Goal: Task Accomplishment & Management: Use online tool/utility

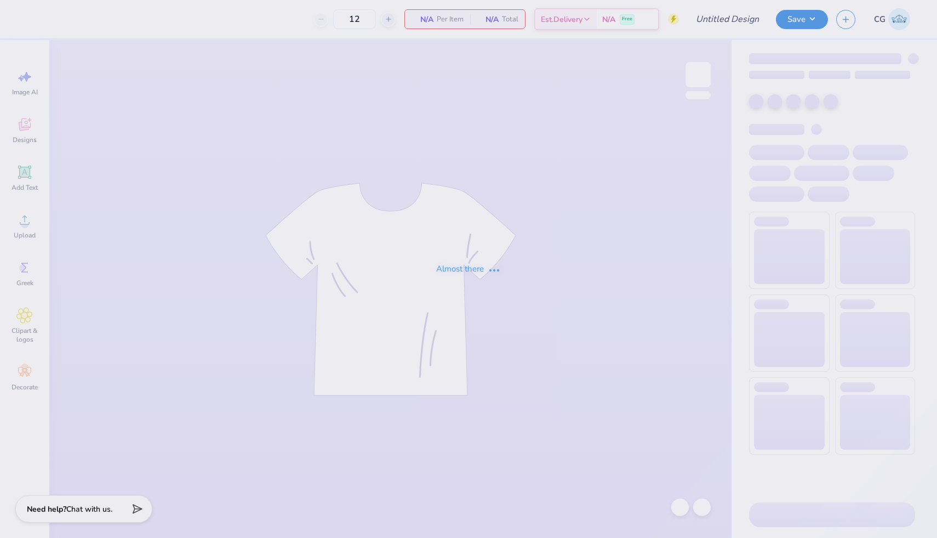
type input "24"
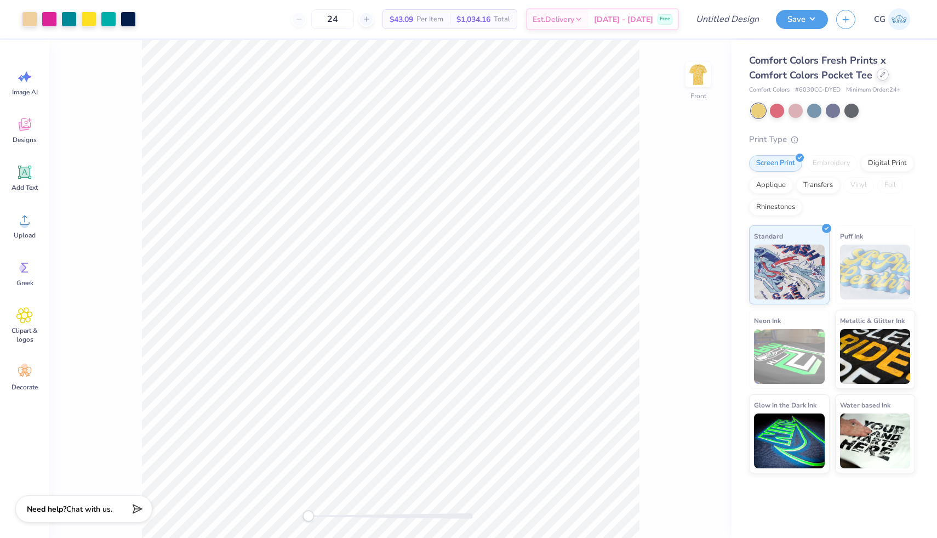
click at [882, 73] on icon at bounding box center [883, 74] width 4 height 4
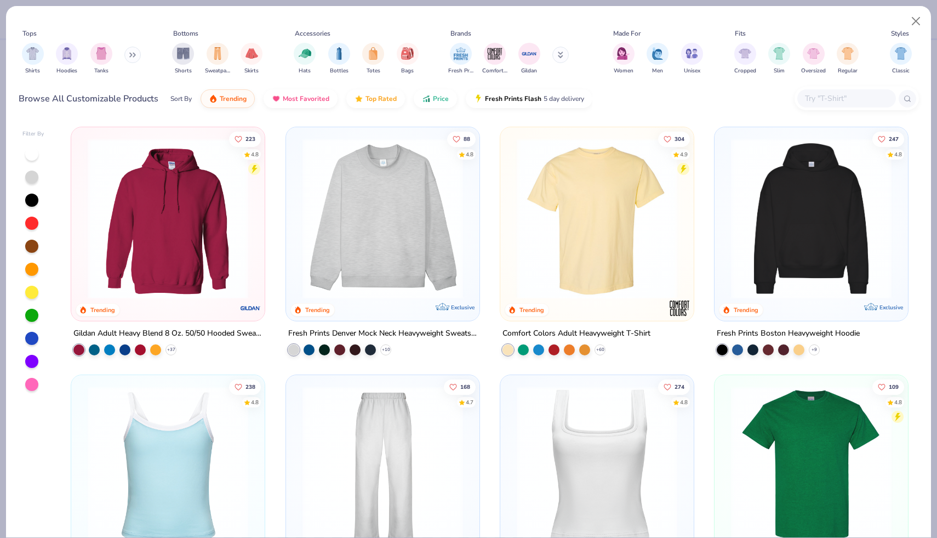
click at [659, 227] on img at bounding box center [597, 218] width 172 height 161
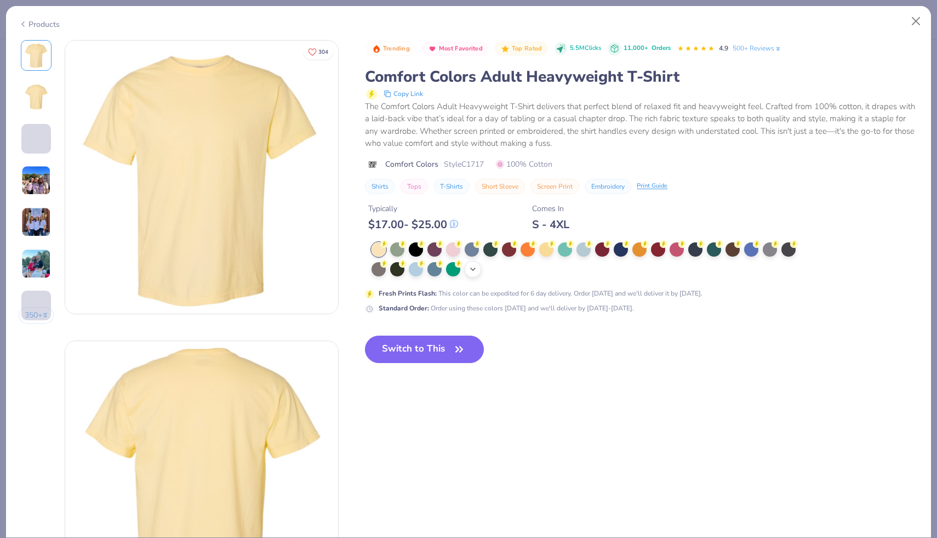
click at [477, 265] on icon at bounding box center [473, 269] width 9 height 9
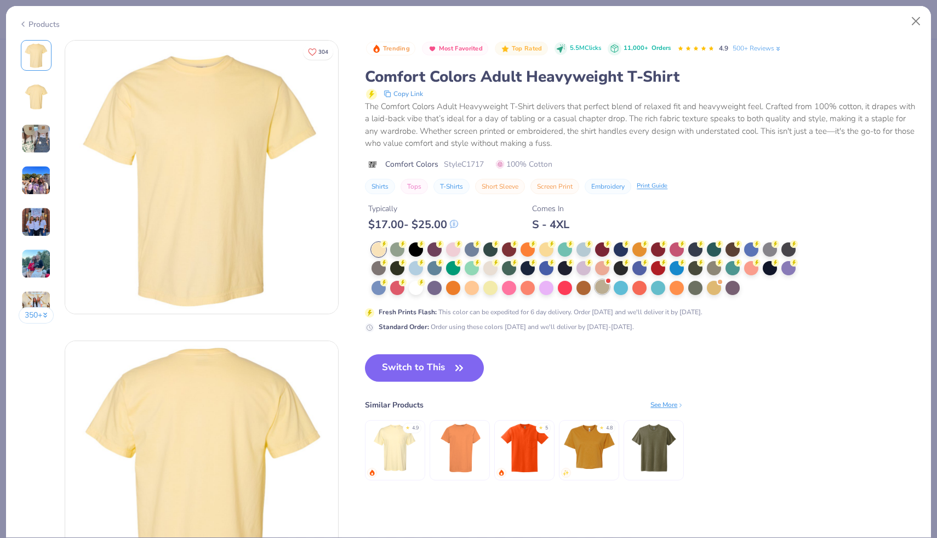
click at [603, 283] on div at bounding box center [602, 287] width 14 height 14
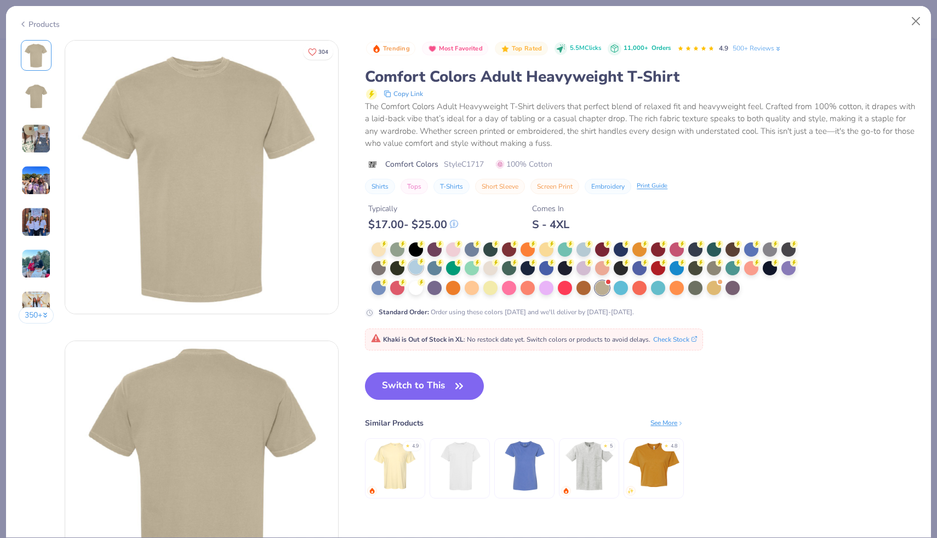
click at [416, 265] on div at bounding box center [416, 267] width 14 height 14
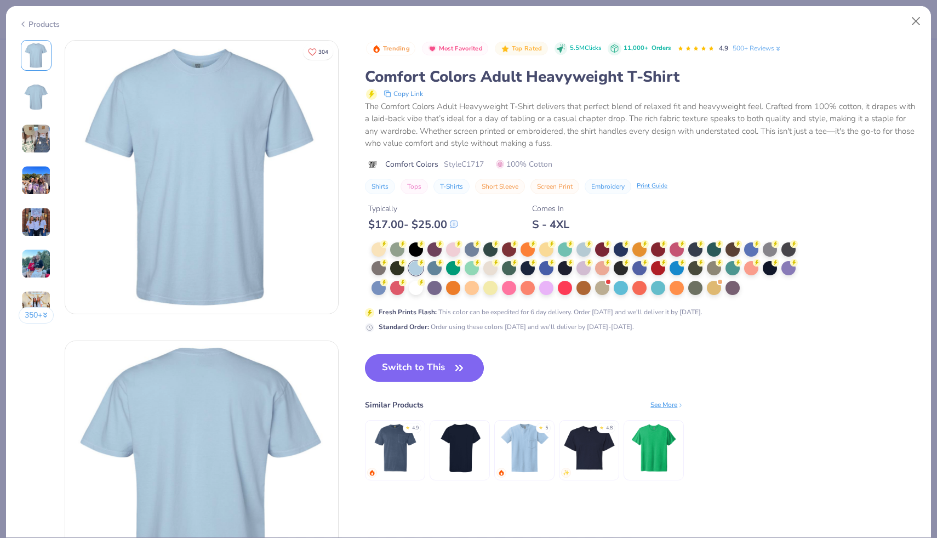
click at [439, 365] on button "Switch to This" at bounding box center [424, 367] width 119 height 27
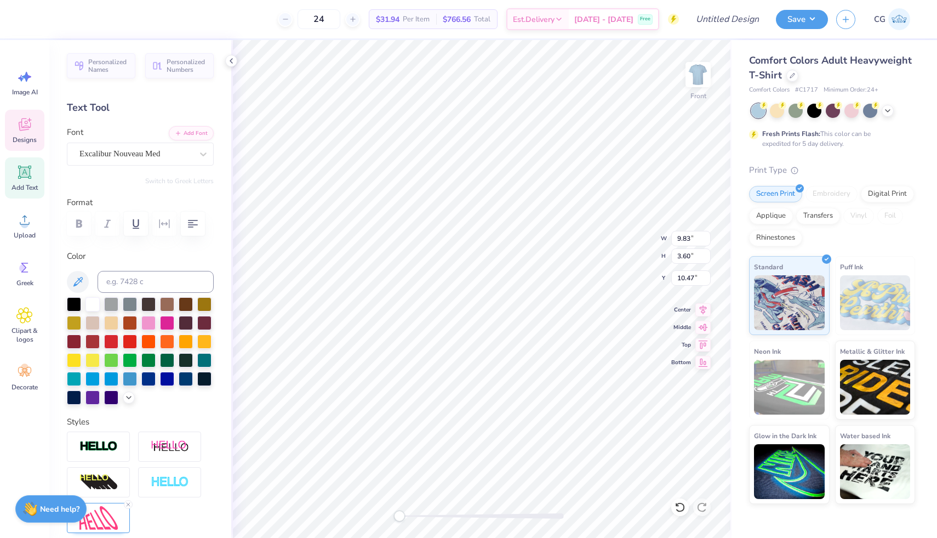
scroll to position [0, 3]
type textarea "SIGMA PHI EPSILON"
type input "9.52"
type input "5.18"
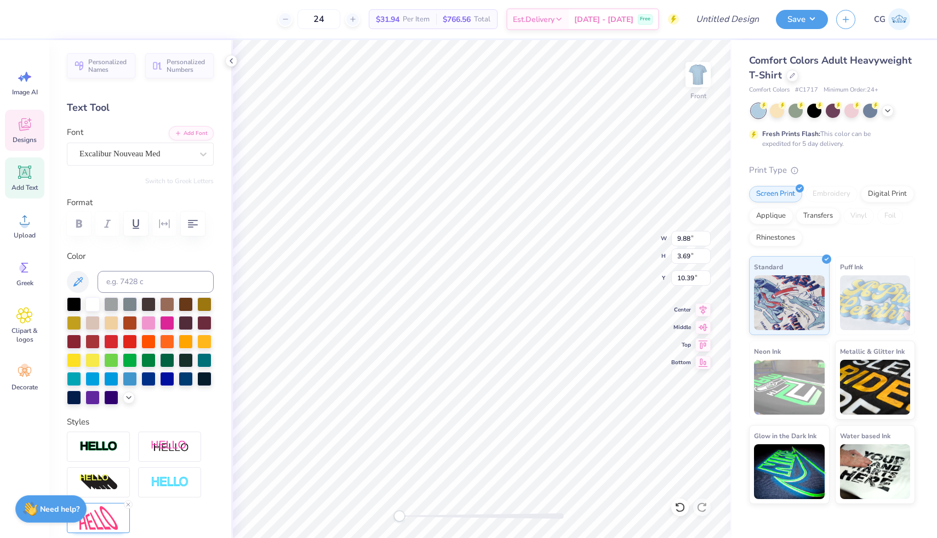
type input "6.08"
click at [679, 500] on div at bounding box center [680, 507] width 18 height 18
click at [685, 500] on div at bounding box center [680, 507] width 18 height 18
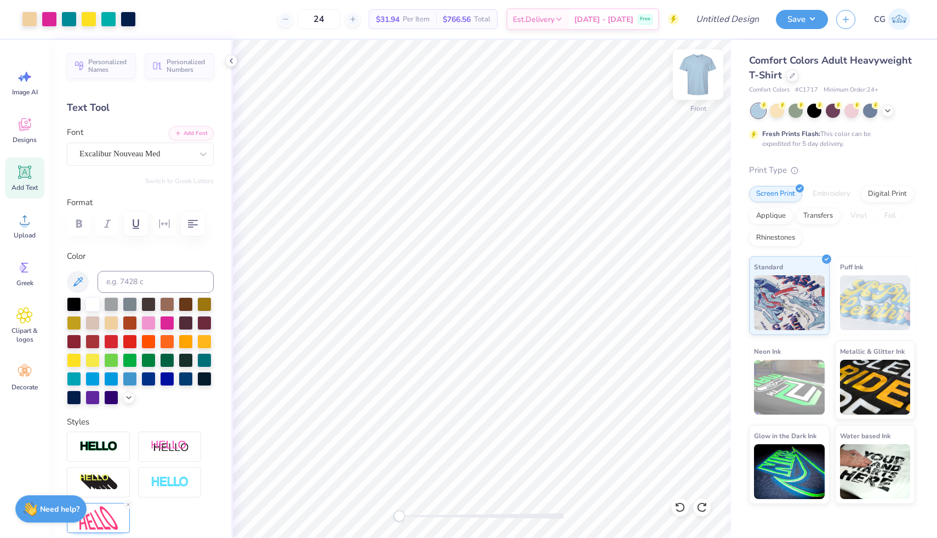
click at [703, 77] on img at bounding box center [698, 75] width 44 height 44
click at [705, 72] on img at bounding box center [698, 75] width 44 height 44
click at [687, 75] on img at bounding box center [698, 75] width 44 height 44
click at [20, 180] on icon at bounding box center [24, 172] width 16 height 16
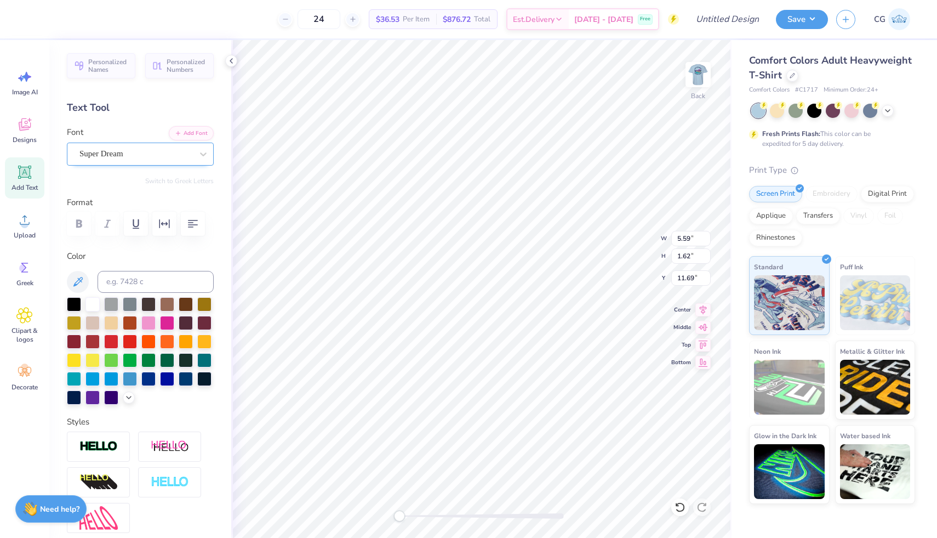
click at [128, 156] on div "Super Dream" at bounding box center [135, 153] width 115 height 17
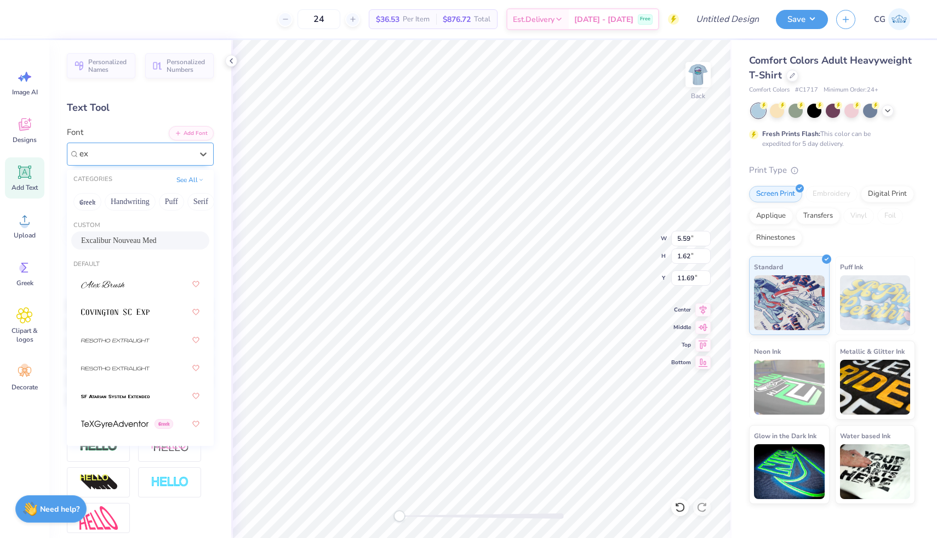
click at [147, 239] on span "Excalibur Nouveau Med" at bounding box center [119, 241] width 76 height 12
type input "ex"
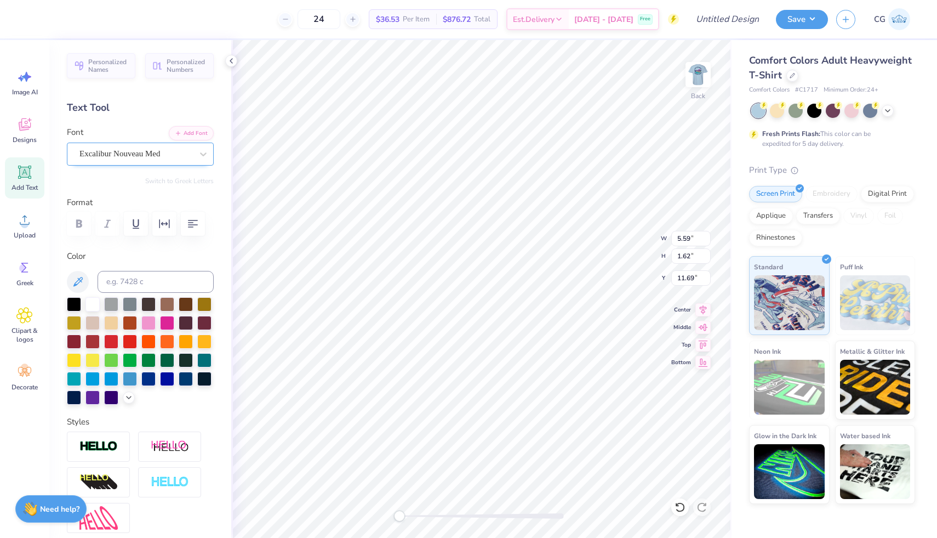
scroll to position [0, 0]
type textarea "S"
click at [22, 281] on span "Greek" at bounding box center [24, 282] width 17 height 9
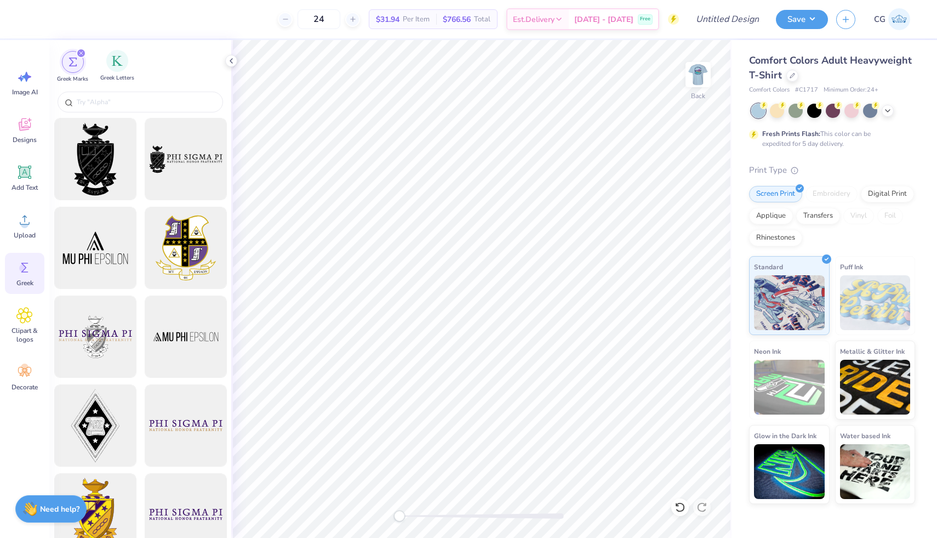
click at [128, 64] on div "Greek Letters" at bounding box center [117, 66] width 34 height 32
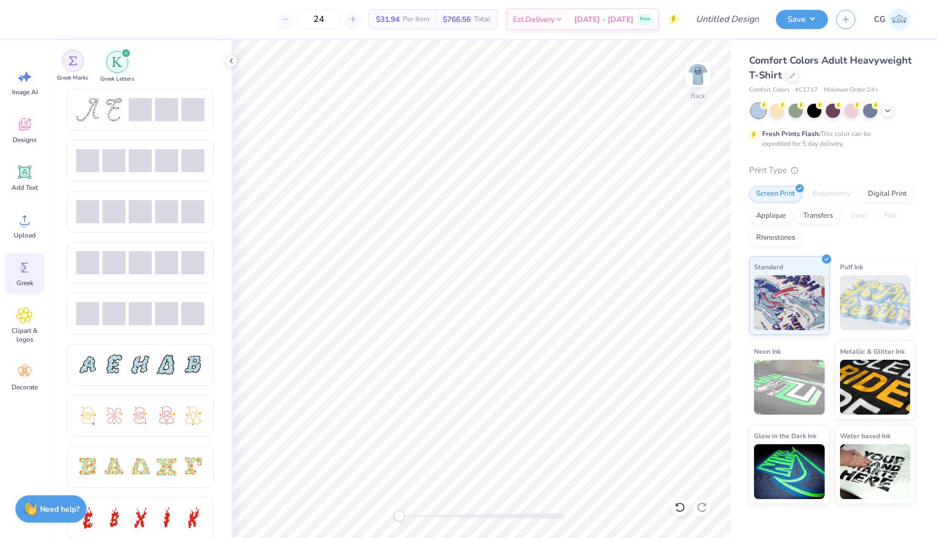
click at [78, 61] on div "filter for Greek Marks" at bounding box center [73, 61] width 22 height 22
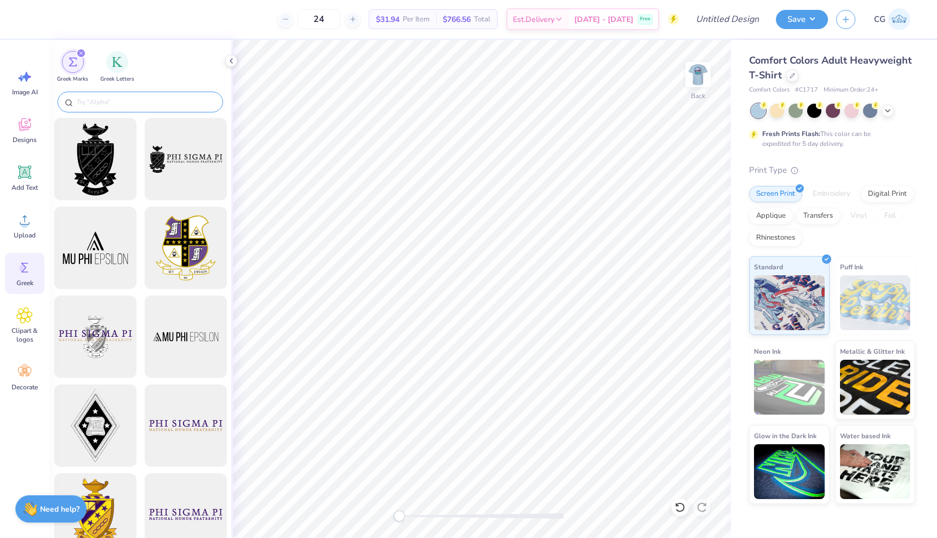
click at [120, 100] on input "text" at bounding box center [146, 101] width 140 height 11
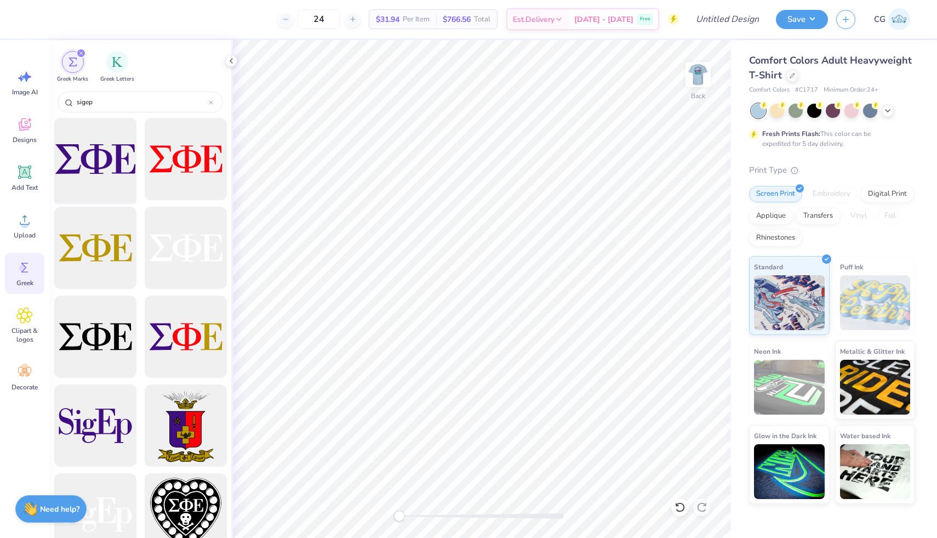
type input "sigep"
click at [104, 161] on div at bounding box center [95, 159] width 90 height 90
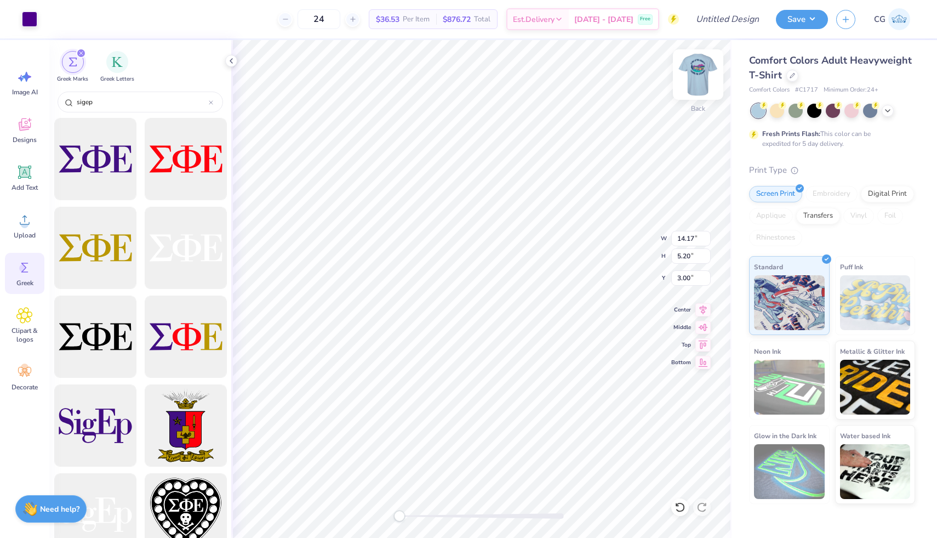
click at [705, 70] on img at bounding box center [698, 75] width 44 height 44
type input "5.49"
type input "2.01"
type input "5.39"
type input "9.88"
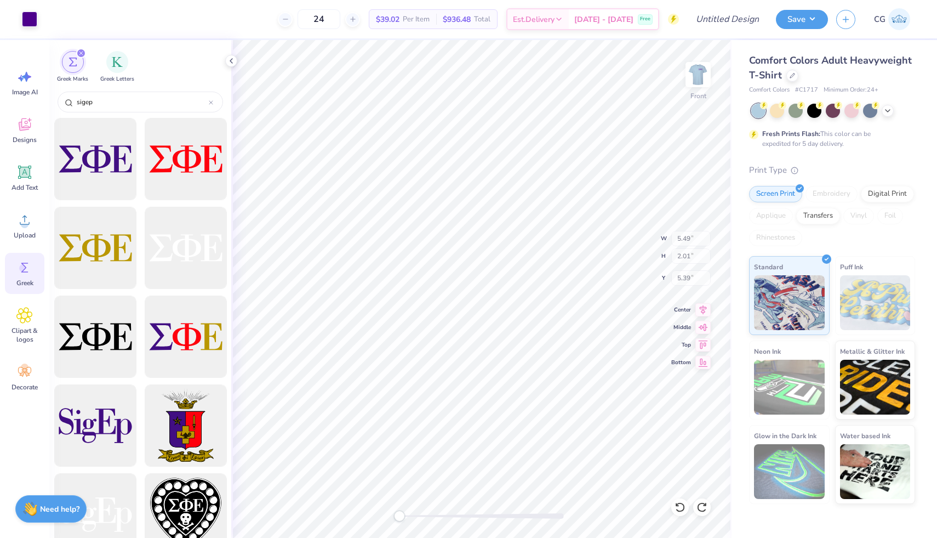
type input "3.69"
type input "10.39"
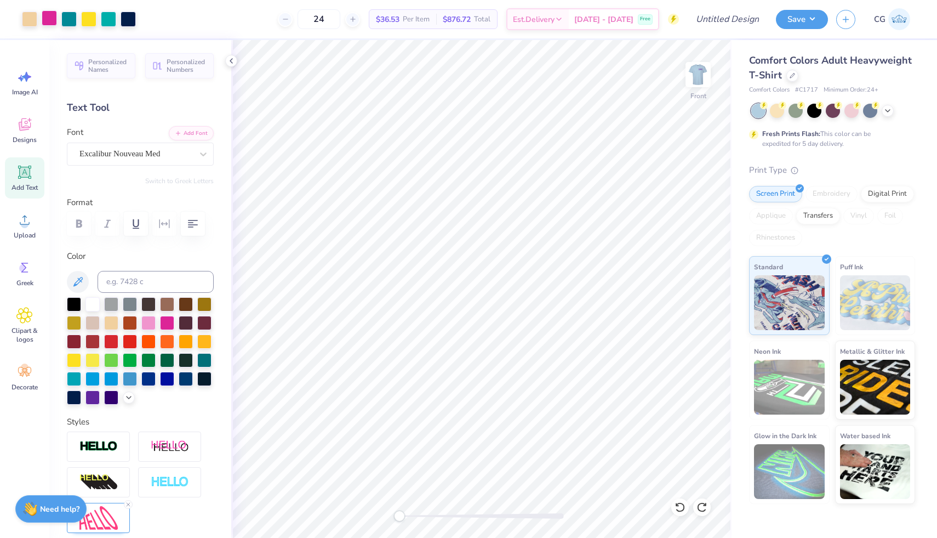
click at [53, 19] on div at bounding box center [49, 17] width 15 height 15
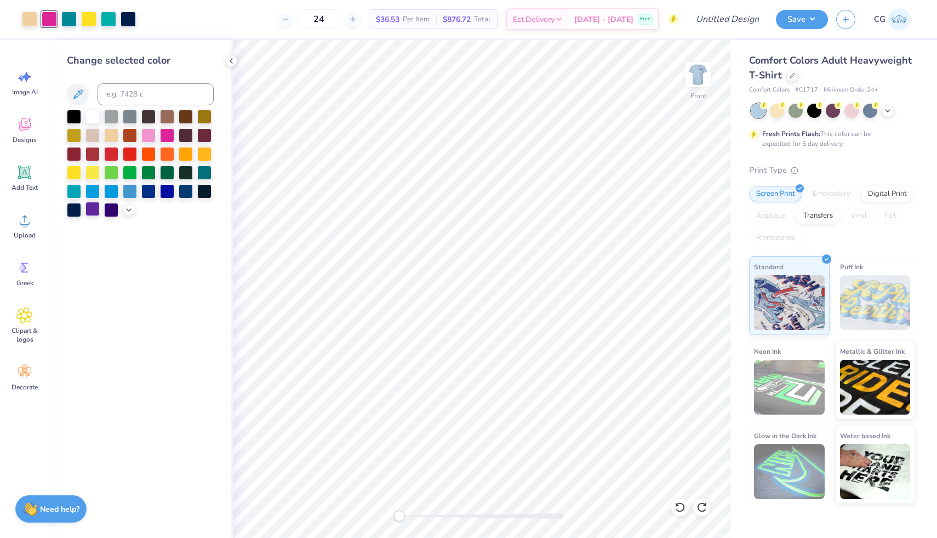
click at [93, 208] on div at bounding box center [93, 209] width 14 height 14
click at [702, 73] on img at bounding box center [698, 75] width 44 height 44
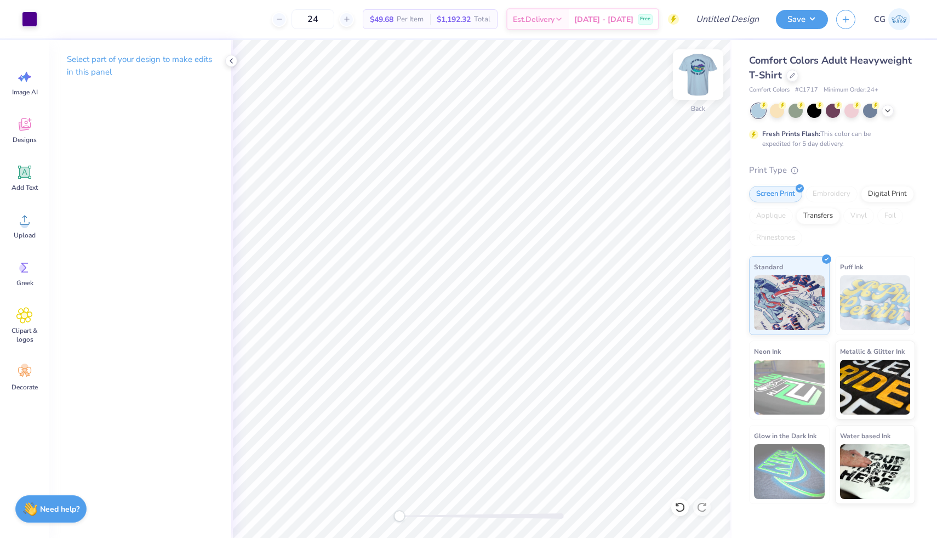
click at [710, 72] on img at bounding box center [698, 75] width 44 height 44
click at [53, 20] on div at bounding box center [49, 17] width 15 height 15
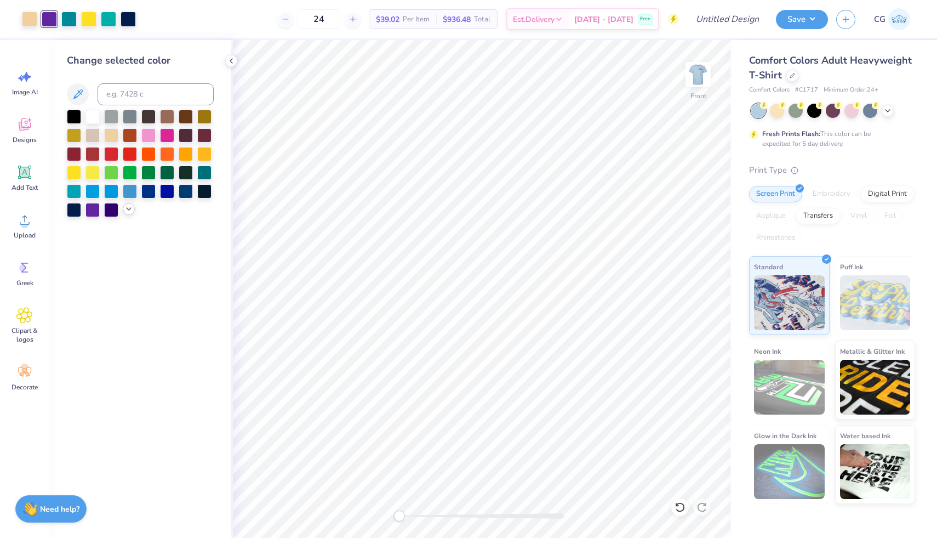
click at [128, 209] on icon at bounding box center [128, 208] width 9 height 9
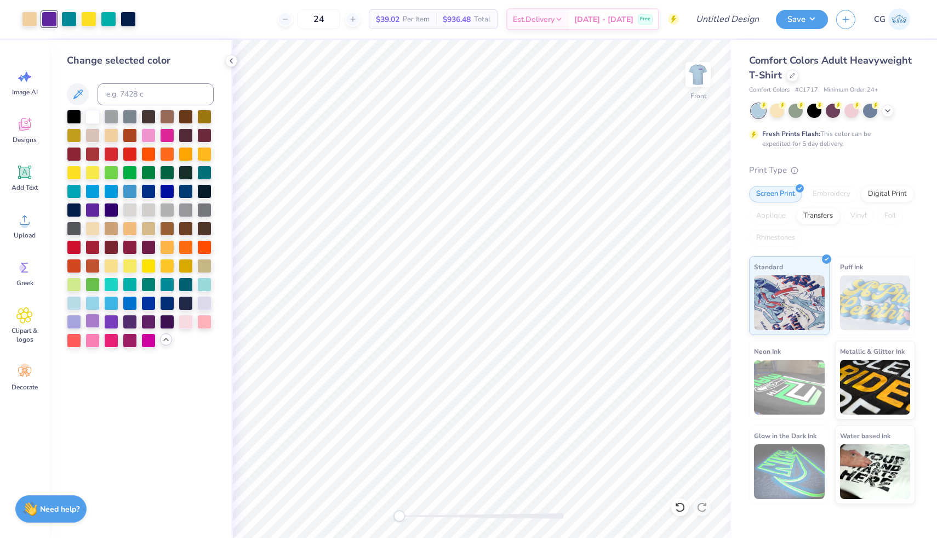
click at [93, 318] on div at bounding box center [93, 321] width 14 height 14
